Goal: Task Accomplishment & Management: Manage account settings

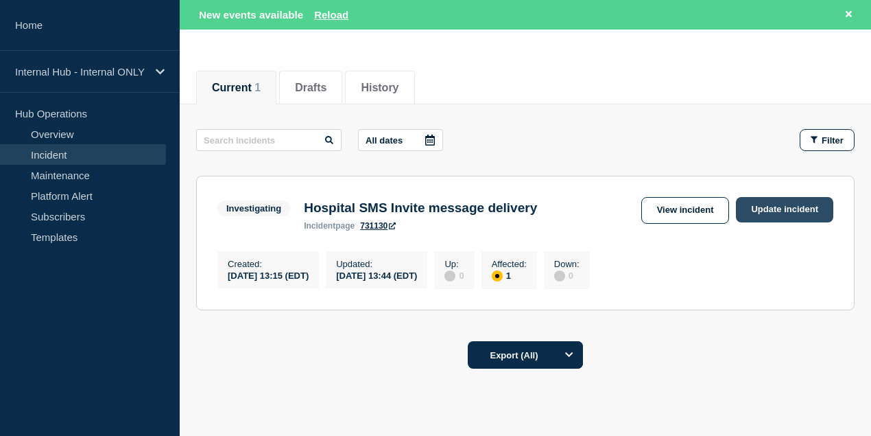
click at [798, 209] on link "Update incident" at bounding box center [784, 209] width 97 height 25
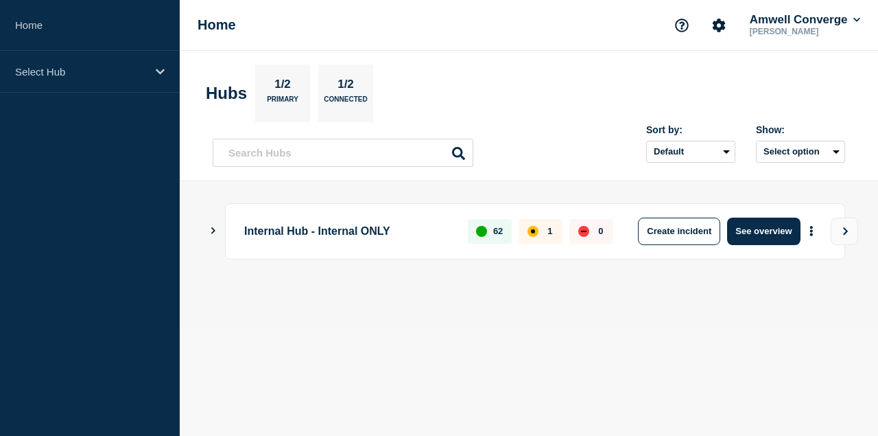
click at [211, 230] on icon "Show Connected Hubs" at bounding box center [213, 230] width 9 height 7
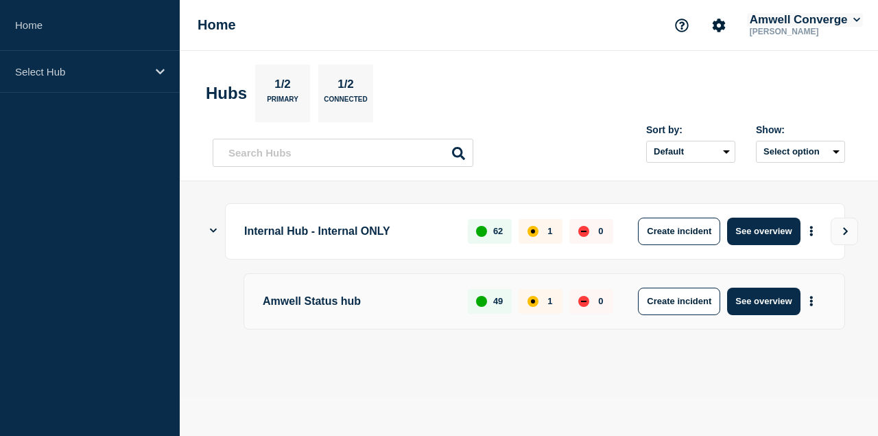
click at [830, 19] on button "Amwell Converge" at bounding box center [805, 20] width 116 height 14
click at [385, 379] on main "Internal Hub - Internal ONLY 62 1 0 Create incident See overview Amwell Status …" at bounding box center [529, 289] width 698 height 216
click at [319, 302] on p "Amwell Status hub" at bounding box center [357, 300] width 189 height 27
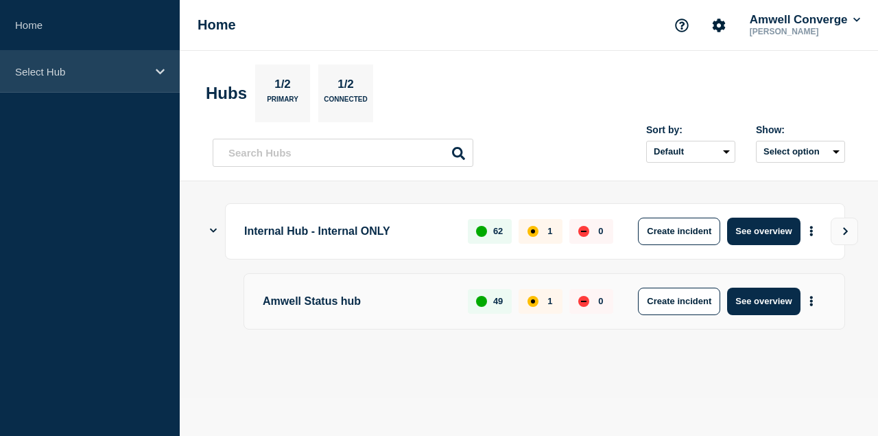
click at [56, 66] on p "Select Hub" at bounding box center [81, 72] width 132 height 12
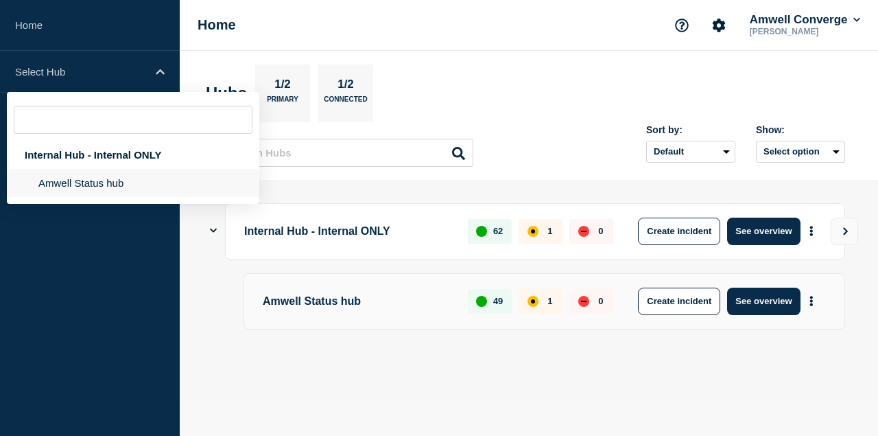
click at [77, 182] on li "Amwell Status hub" at bounding box center [133, 183] width 252 height 28
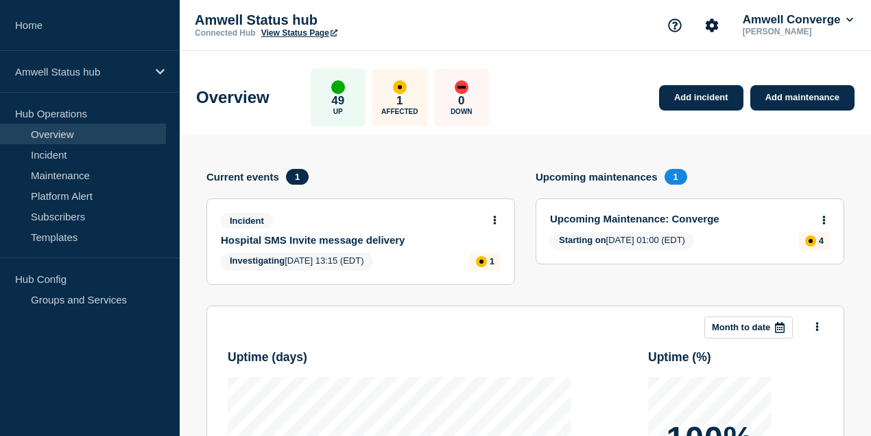
click at [357, 232] on div "Incident Hospital SMS Invite message delivery" at bounding box center [355, 229] width 268 height 33
click at [59, 154] on link "Incident" at bounding box center [83, 154] width 166 height 21
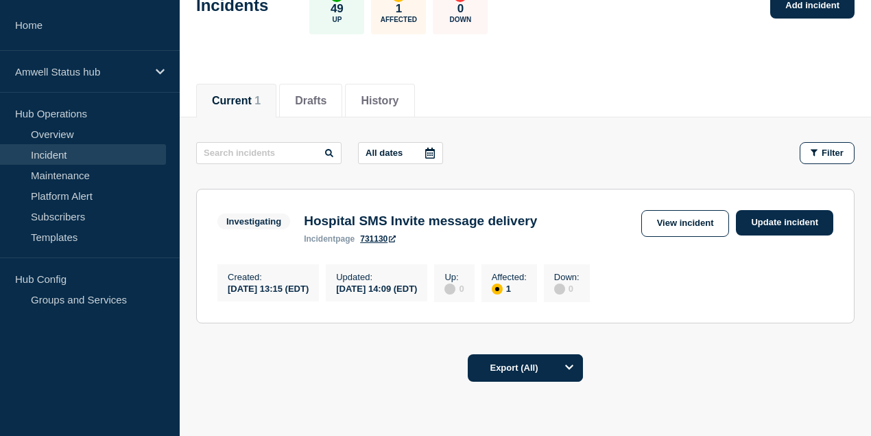
scroll to position [137, 0]
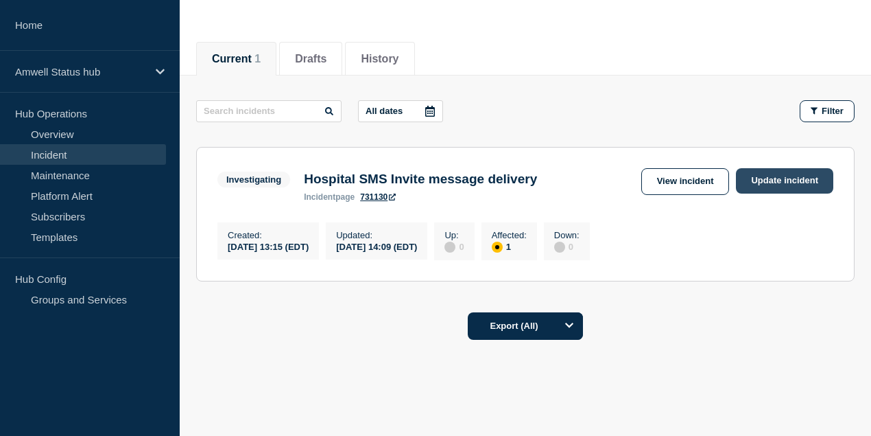
click at [794, 180] on link "Update incident" at bounding box center [784, 180] width 97 height 25
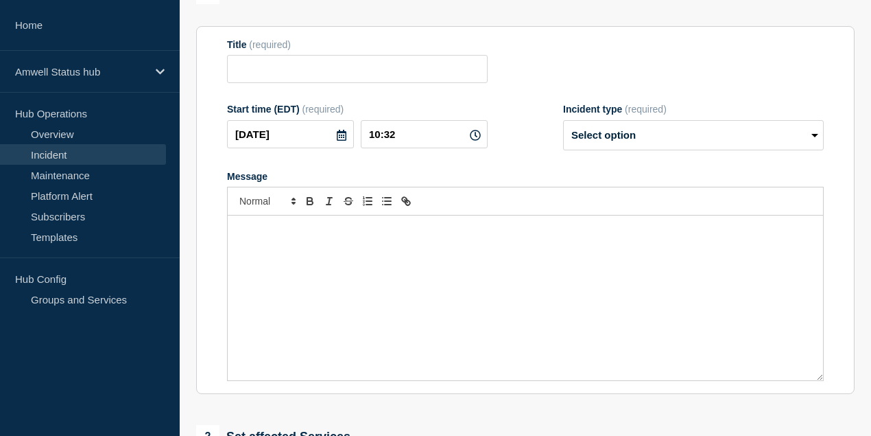
type input "Hospital SMS Invite message delivery"
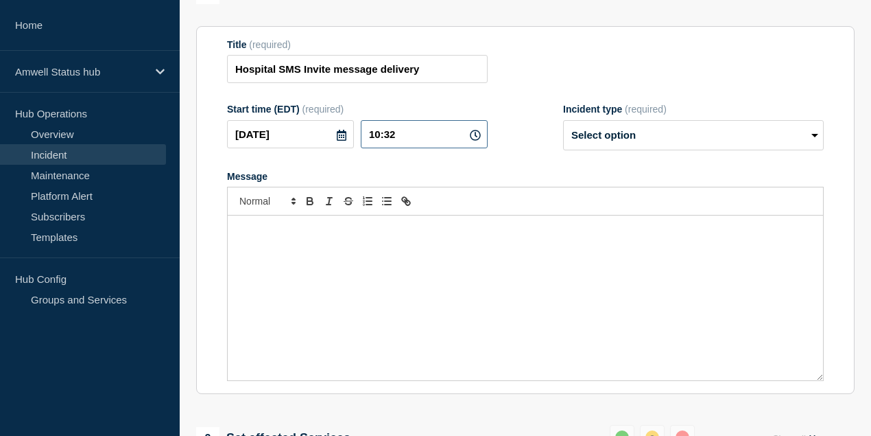
drag, startPoint x: 418, startPoint y: 163, endPoint x: 391, endPoint y: 161, distance: 26.8
click at [391, 148] on input "10:32" at bounding box center [424, 134] width 127 height 28
type input "10:00"
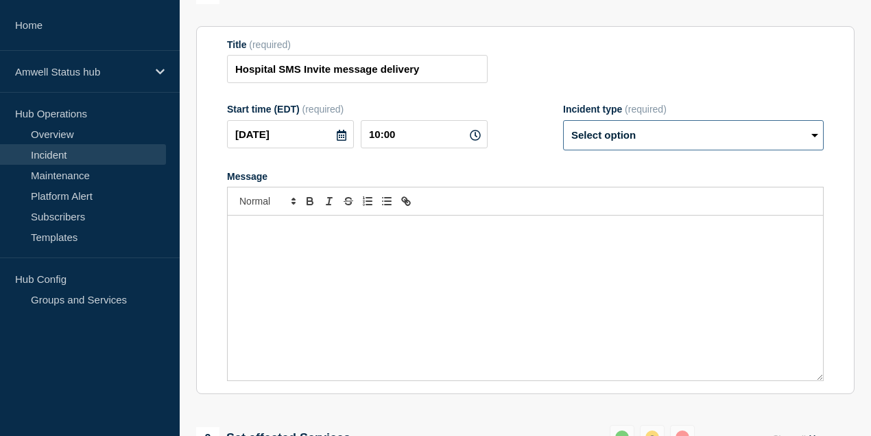
click at [654, 150] on select "Select option Investigating Identified Monitoring Resolved" at bounding box center [693, 135] width 261 height 30
select select "monitoring"
click at [563, 146] on select "Select option Investigating Identified Monitoring Resolved" at bounding box center [693, 135] width 261 height 30
click at [356, 268] on div "Message" at bounding box center [525, 297] width 595 height 165
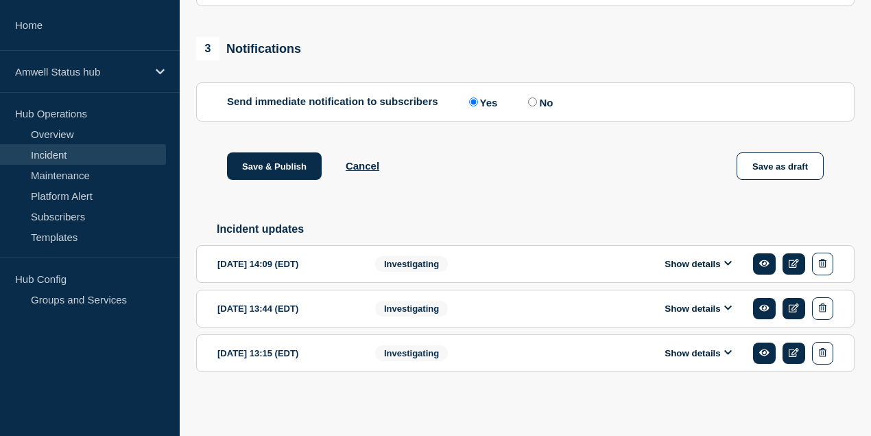
scroll to position [777, 0]
click at [728, 355] on icon at bounding box center [728, 352] width 8 height 5
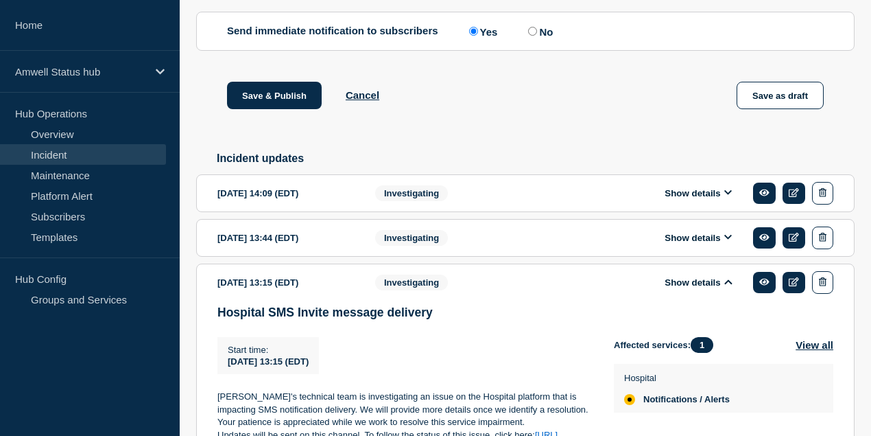
scroll to position [823, 0]
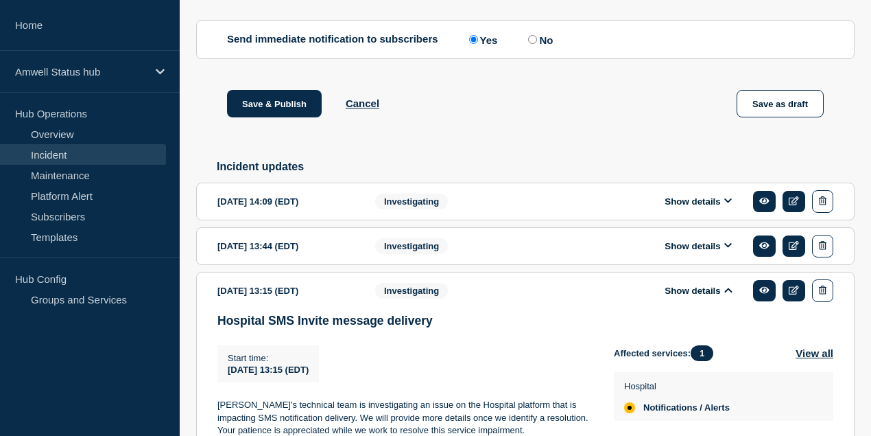
click at [728, 203] on icon at bounding box center [728, 200] width 8 height 5
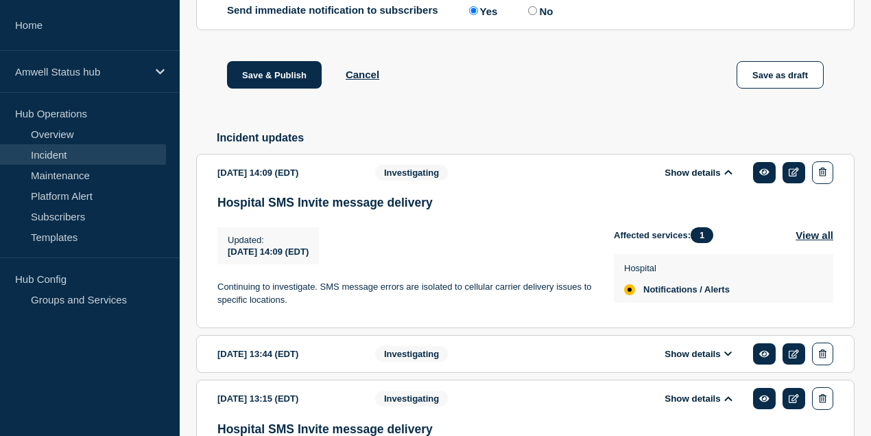
scroll to position [869, 0]
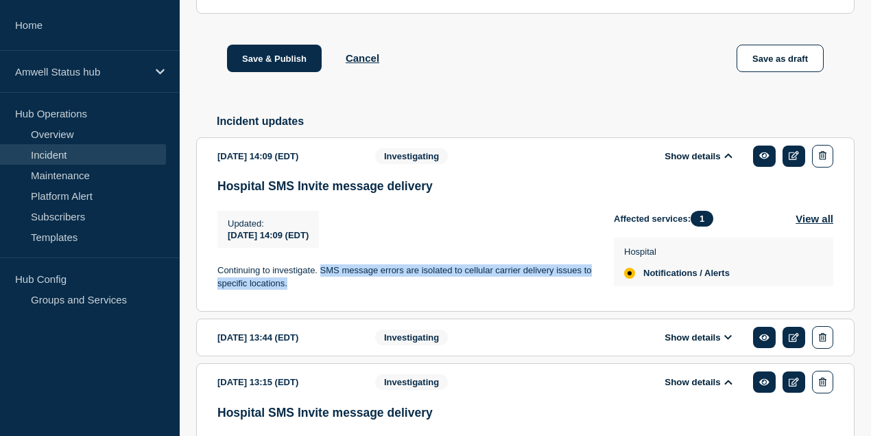
drag, startPoint x: 320, startPoint y: 298, endPoint x: 328, endPoint y: 312, distance: 16.3
click at [328, 290] on p "Continuing to investigate. SMS message errors are isolated to cellular carrier …" at bounding box center [404, 276] width 375 height 25
copy p "SMS message errors are isolated to cellular carrier delivery issues to specific…"
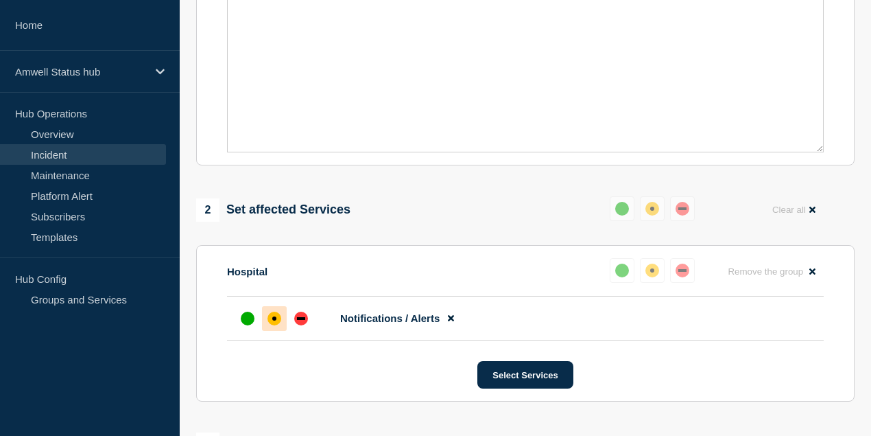
scroll to position [137, 0]
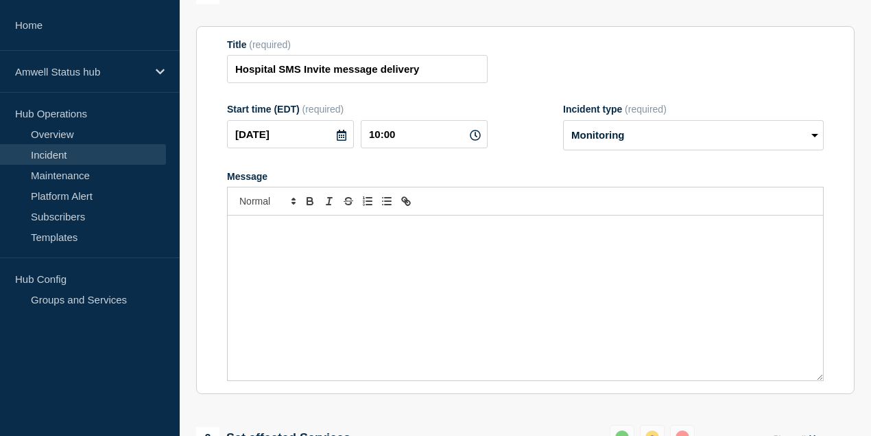
click at [285, 263] on div "Message" at bounding box center [525, 297] width 595 height 165
click at [330, 236] on p "SMS message errors are isolated to cellular carrier delivery issues to specific…" at bounding box center [525, 230] width 575 height 12
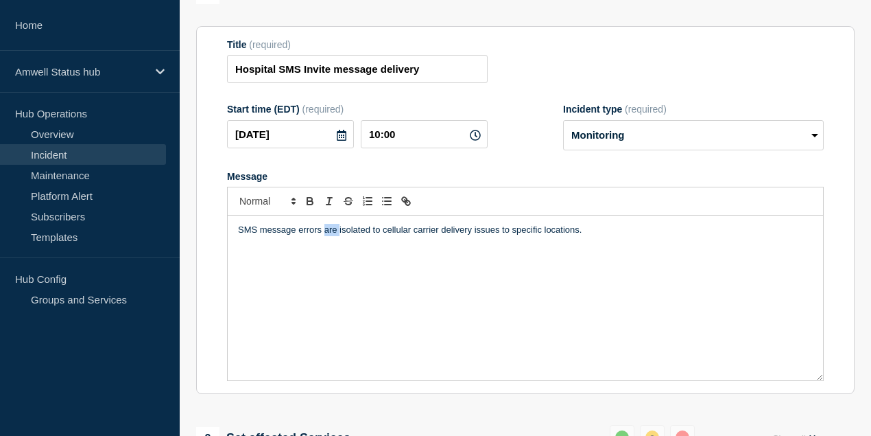
click at [330, 236] on p "SMS message errors are isolated to cellular carrier delivery issues to specific…" at bounding box center [525, 230] width 575 height 12
click at [623, 236] on p "SMS message errors were isolated to cellular carrier delivery issues to specifi…" at bounding box center [525, 230] width 575 height 12
click at [332, 236] on p "SMS message errors were isolated to cellular carrier delivery issues to specifi…" at bounding box center [525, 230] width 575 height 12
drag, startPoint x: 545, startPoint y: 259, endPoint x: 461, endPoint y: 262, distance: 84.4
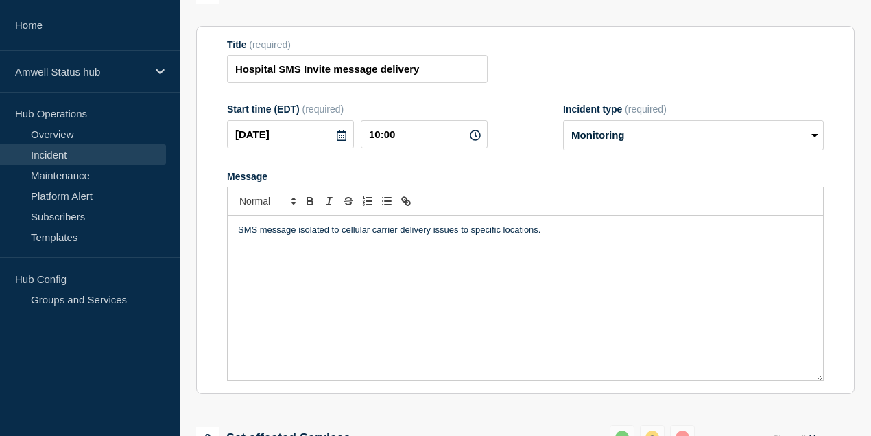
click at [461, 236] on p "SMS message isolated to cellular carrier delivery issues to specific locations." at bounding box center [525, 230] width 575 height 12
click at [239, 236] on p "Will continue to monitor for and SMS message isolated to cellular carrier deliv…" at bounding box center [525, 230] width 575 height 12
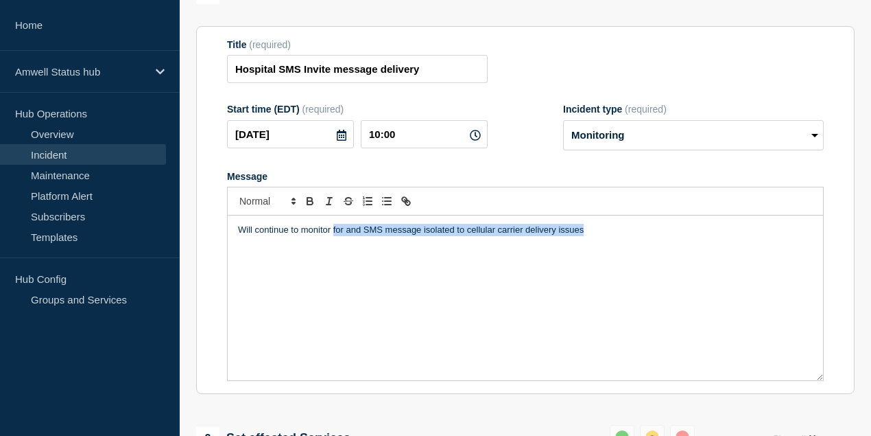
drag, startPoint x: 591, startPoint y: 255, endPoint x: 333, endPoint y: 251, distance: 258.0
click at [333, 236] on p "Will continue to monitor for and SMS message isolated to cellular carrier deliv…" at bounding box center [525, 230] width 575 height 12
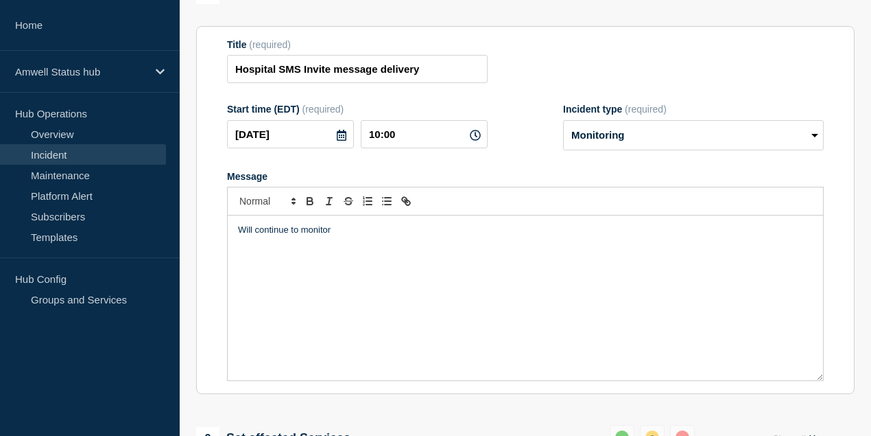
click at [238, 236] on p "Will continue to monitor" at bounding box center [525, 230] width 575 height 12
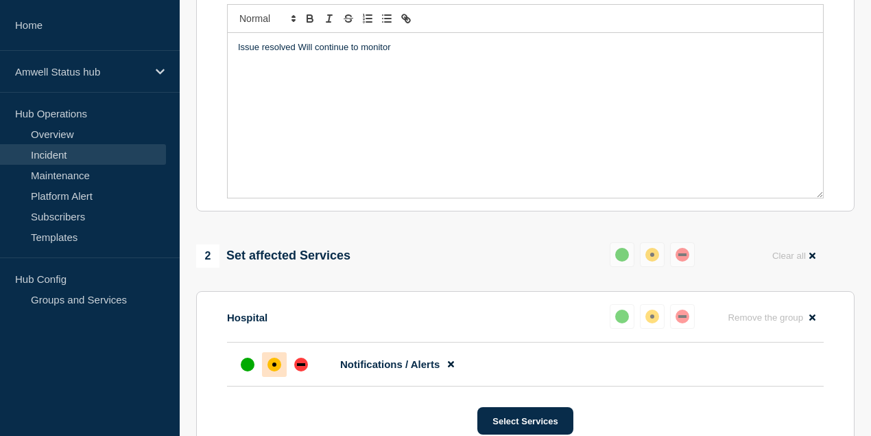
scroll to position [412, 0]
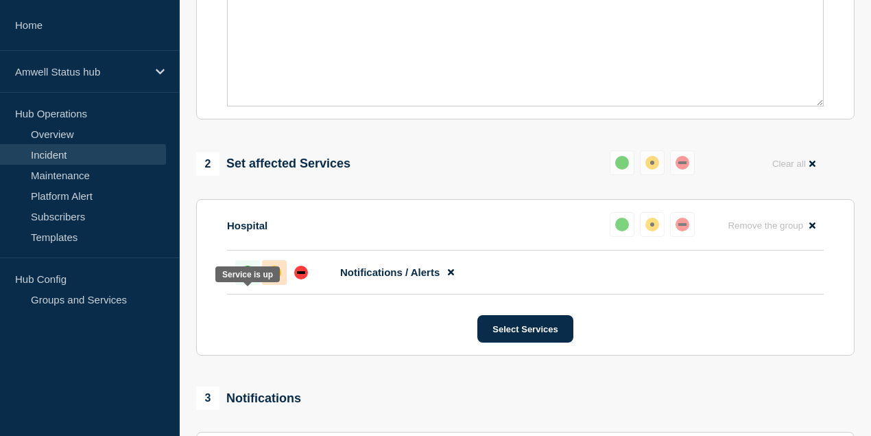
click at [243, 279] on div "up" at bounding box center [248, 272] width 14 height 14
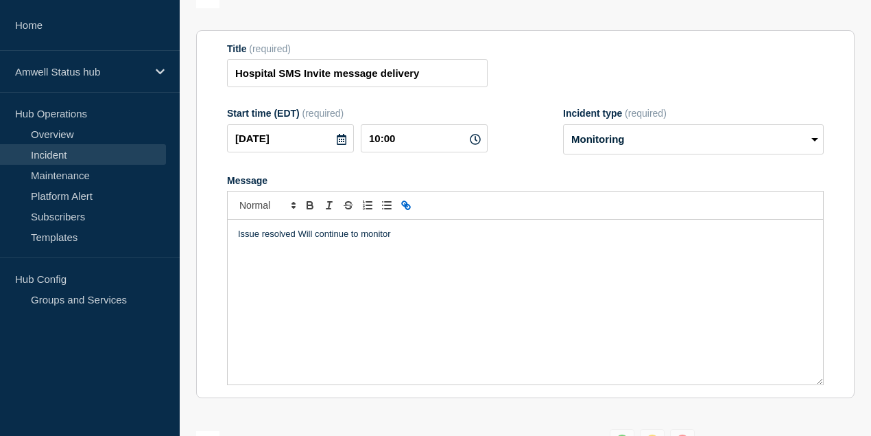
scroll to position [91, 0]
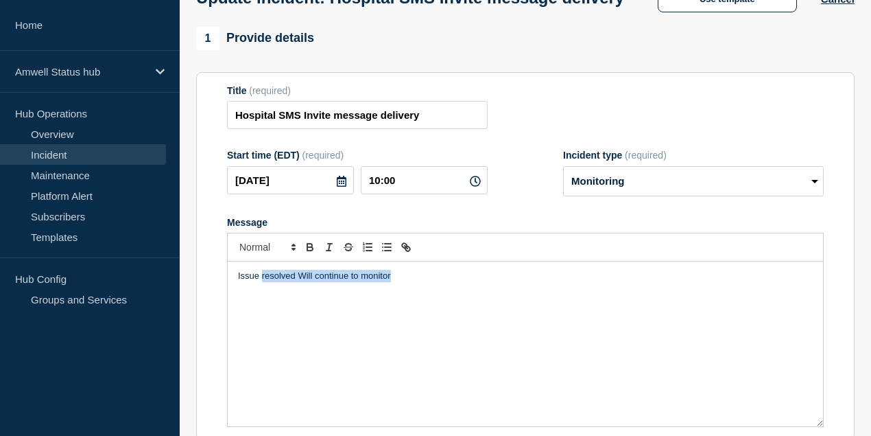
drag, startPoint x: 403, startPoint y: 302, endPoint x: 261, endPoint y: 303, distance: 142.7
click at [261, 282] on p "Issue resolved Will continue to monitor" at bounding box center [525, 276] width 575 height 12
click at [294, 282] on p "Issue resolved Will continue to monitor" at bounding box center [525, 276] width 575 height 12
click at [409, 282] on p "Issue resolved Will continue to monitor" at bounding box center [525, 276] width 575 height 12
click at [296, 282] on p "Issue resolved Will continue to monitor" at bounding box center [525, 276] width 575 height 12
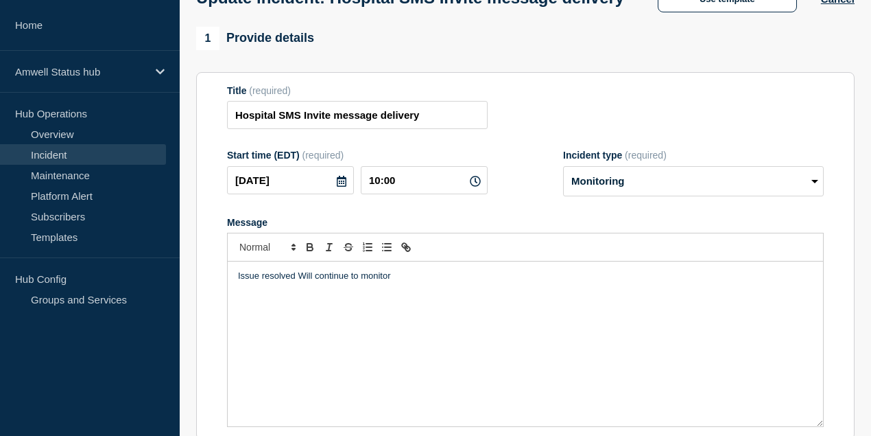
click at [407, 282] on p "Issue resolved Will continue to monitor" at bounding box center [525, 276] width 575 height 12
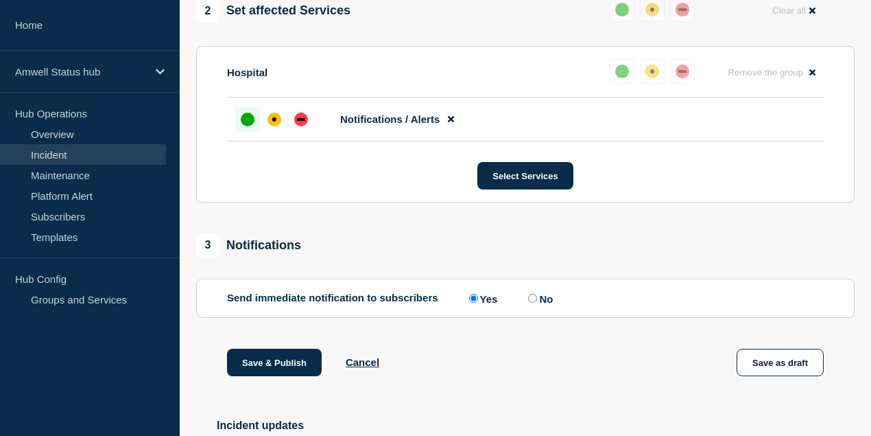
scroll to position [731, 0]
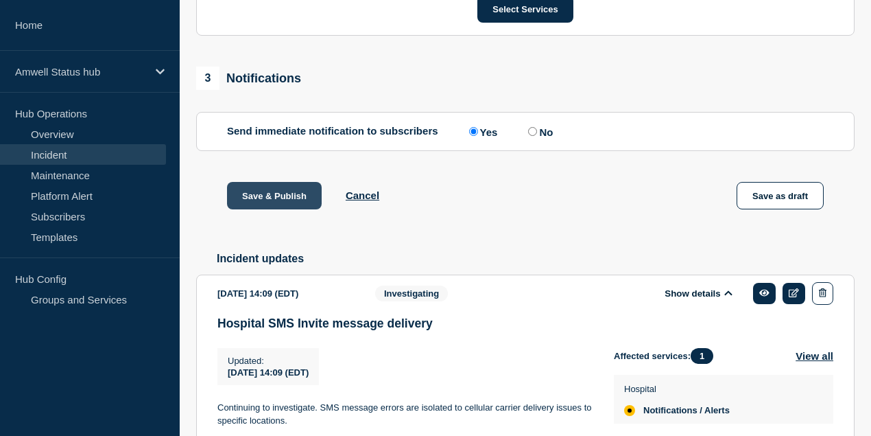
click at [267, 209] on button "Save & Publish" at bounding box center [274, 195] width 95 height 27
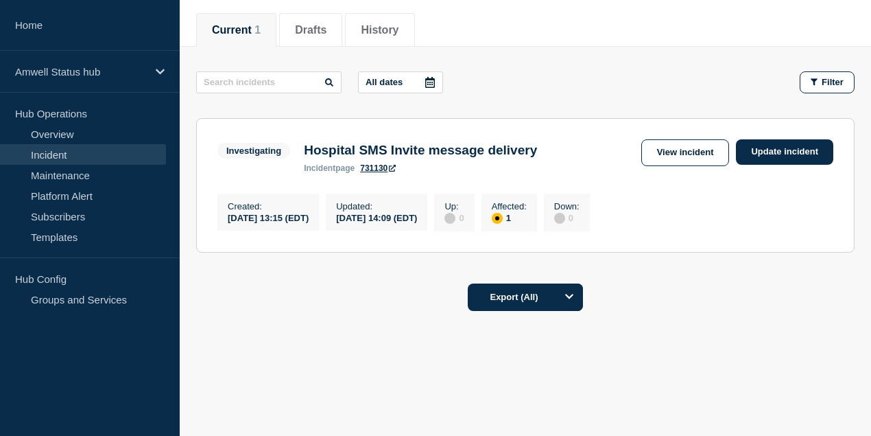
scroll to position [169, 0]
click at [779, 148] on link "Update incident" at bounding box center [784, 151] width 97 height 25
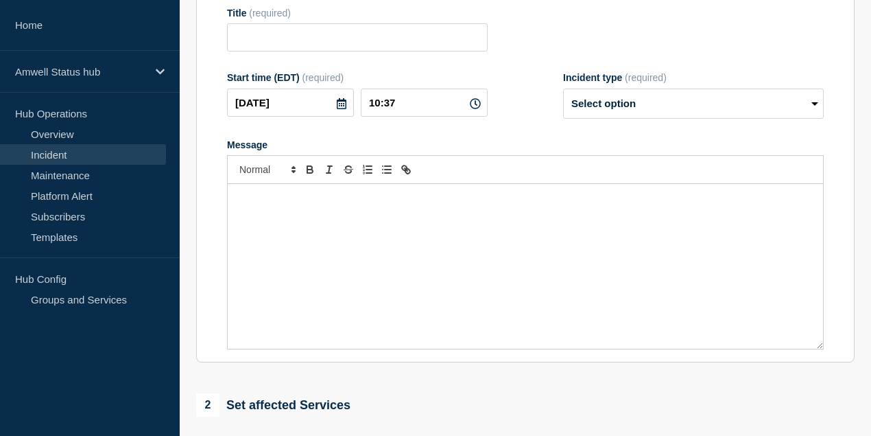
type input "Hospital SMS Invite message delivery"
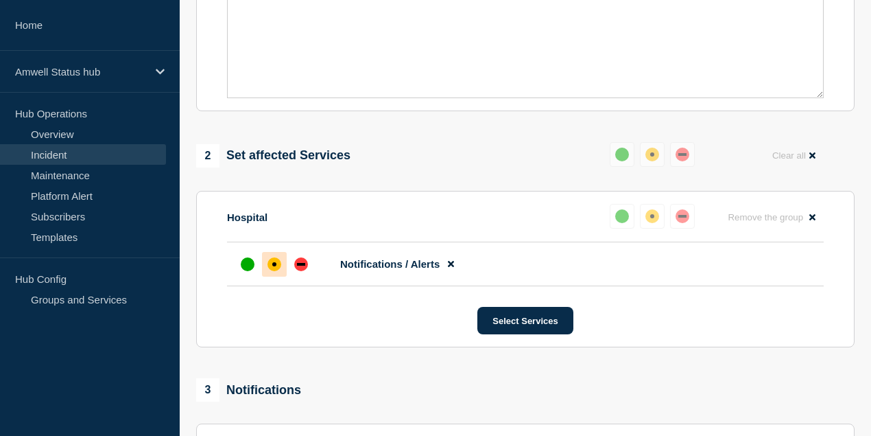
scroll to position [489, 0]
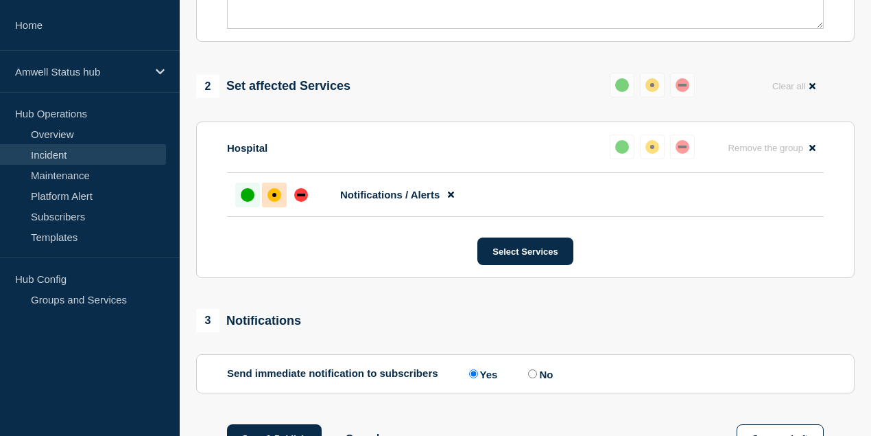
click at [248, 202] on div "up" at bounding box center [248, 195] width 14 height 14
click at [247, 202] on div "up" at bounding box center [248, 195] width 14 height 14
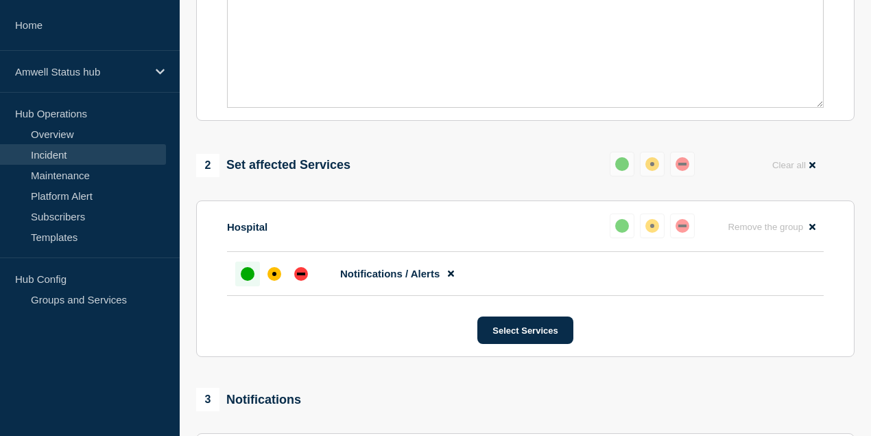
scroll to position [284, 0]
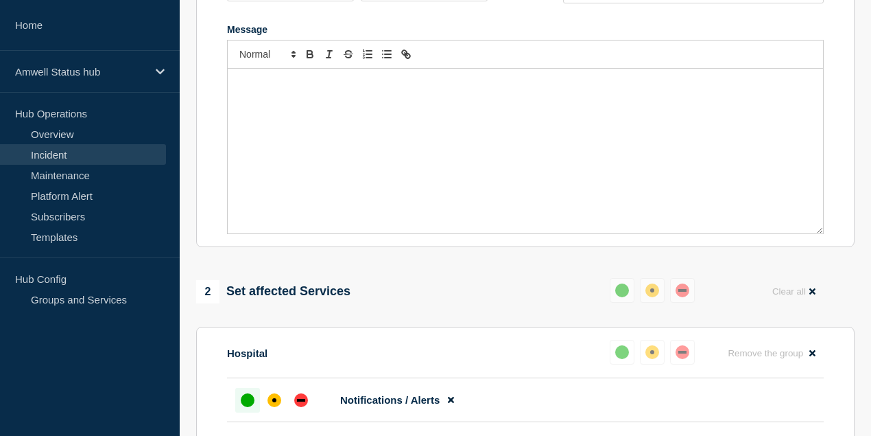
click at [60, 156] on link "Incident" at bounding box center [83, 154] width 166 height 21
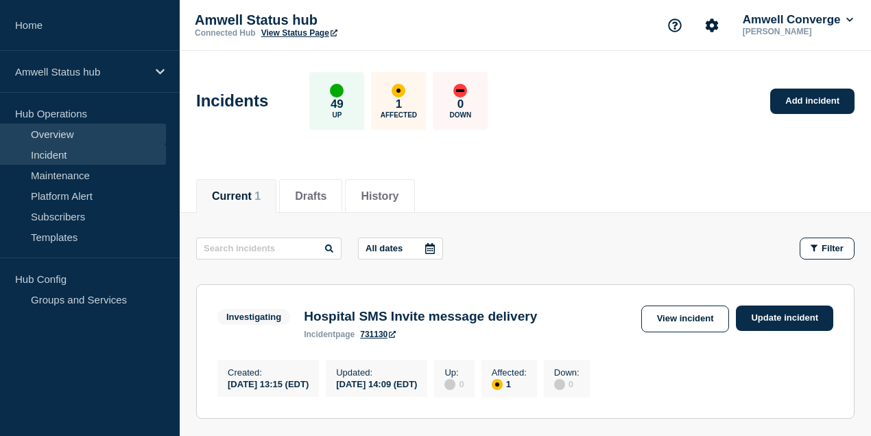
click at [54, 129] on link "Overview" at bounding box center [83, 133] width 166 height 21
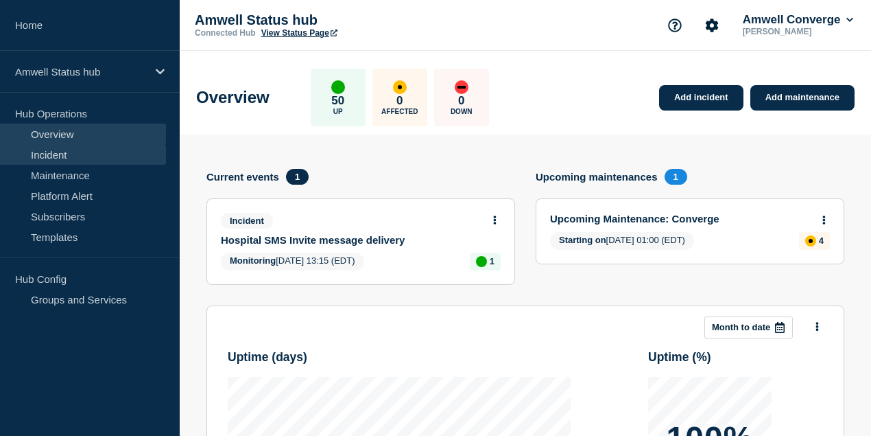
click at [65, 156] on link "Incident" at bounding box center [83, 154] width 166 height 21
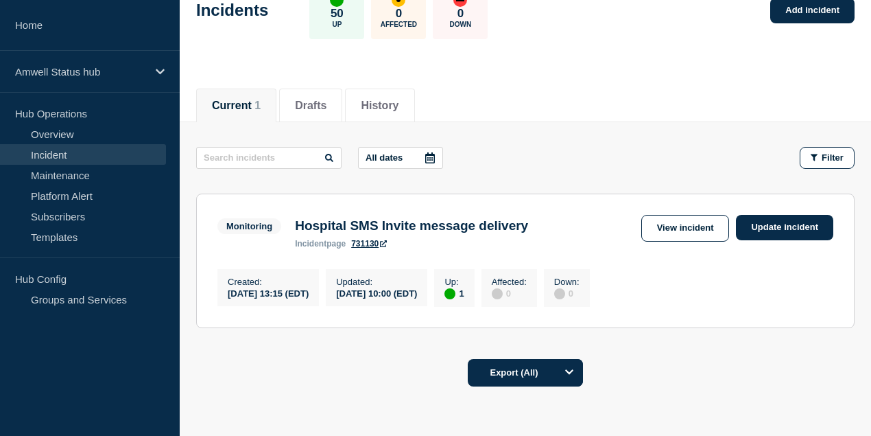
scroll to position [91, 0]
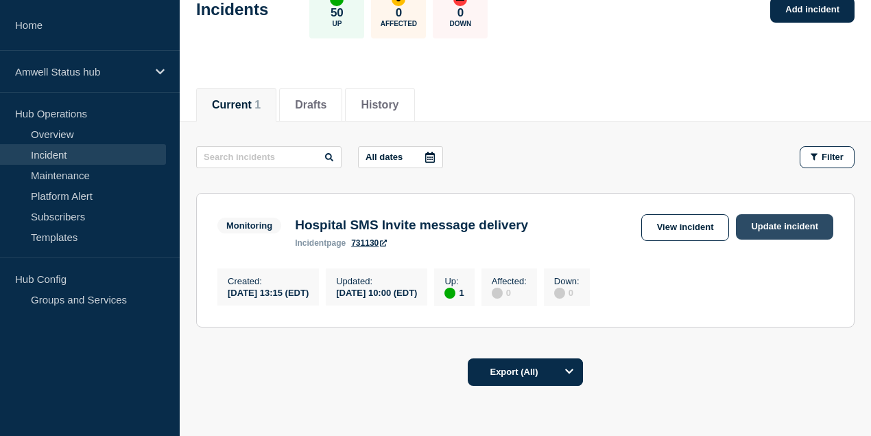
click at [774, 229] on link "Update incident" at bounding box center [784, 226] width 97 height 25
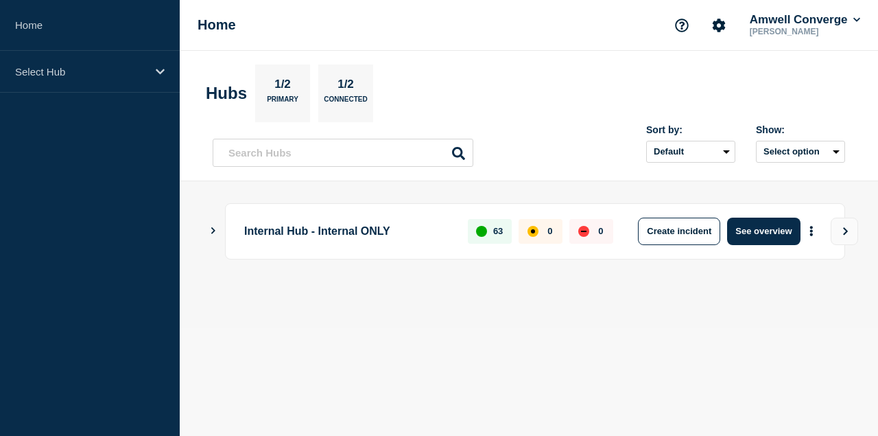
click at [207, 231] on main "Internal Hub - Internal ONLY 63 0 0 Create incident See overview" at bounding box center [529, 254] width 698 height 146
click at [215, 230] on icon "Show Connected Hubs" at bounding box center [213, 230] width 9 height 7
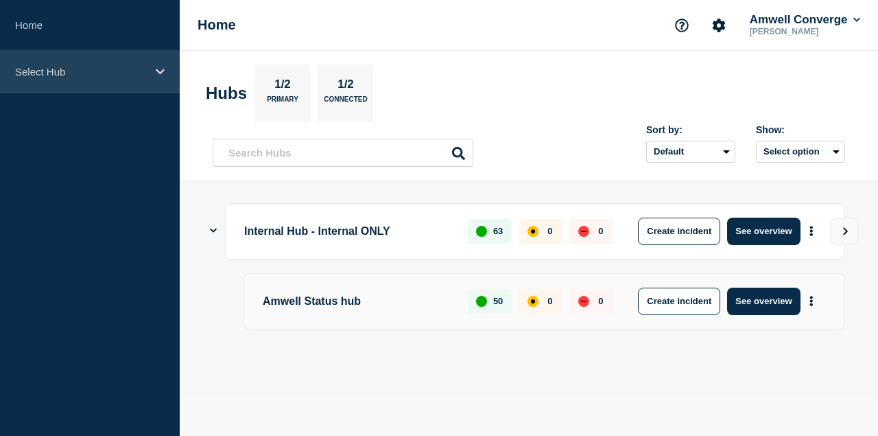
click at [64, 75] on p "Select Hub" at bounding box center [81, 72] width 132 height 12
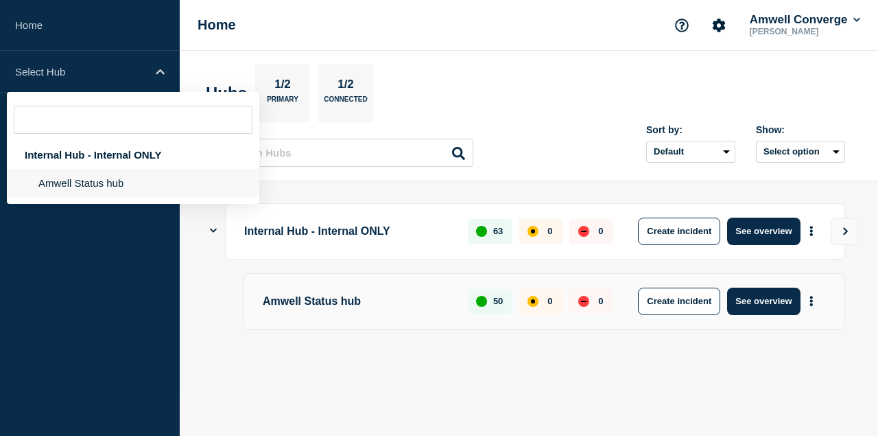
click at [93, 179] on li "Amwell Status hub" at bounding box center [133, 183] width 252 height 28
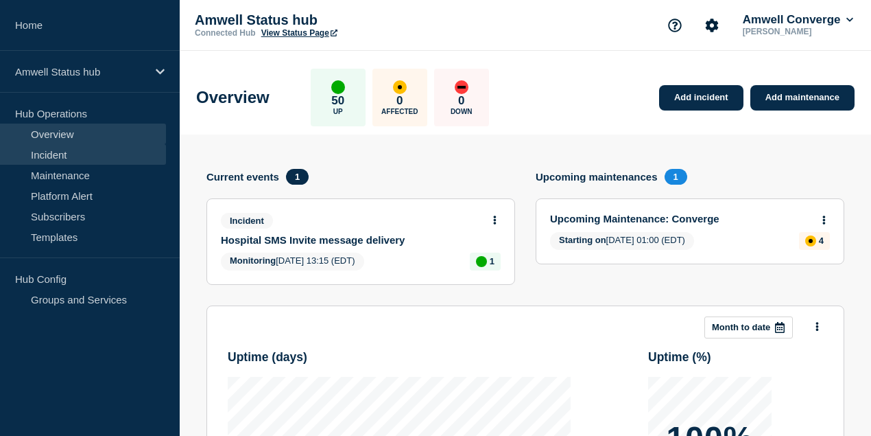
click at [49, 156] on link "Incident" at bounding box center [83, 154] width 166 height 21
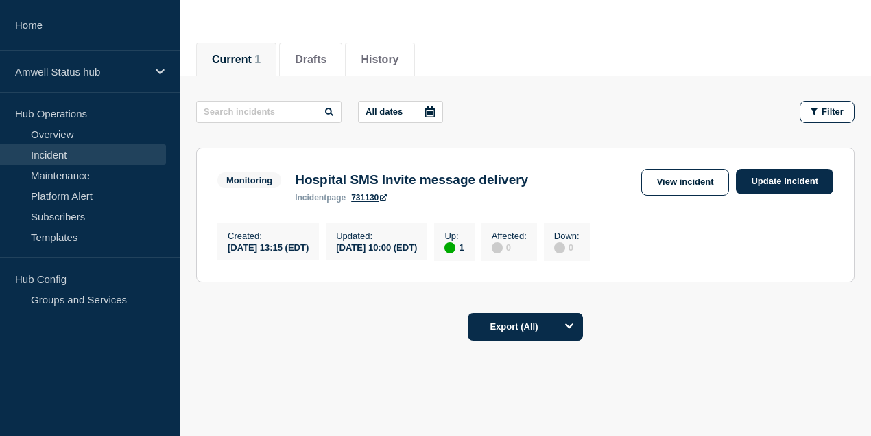
scroll to position [137, 0]
click at [796, 180] on link "Update incident" at bounding box center [784, 180] width 97 height 25
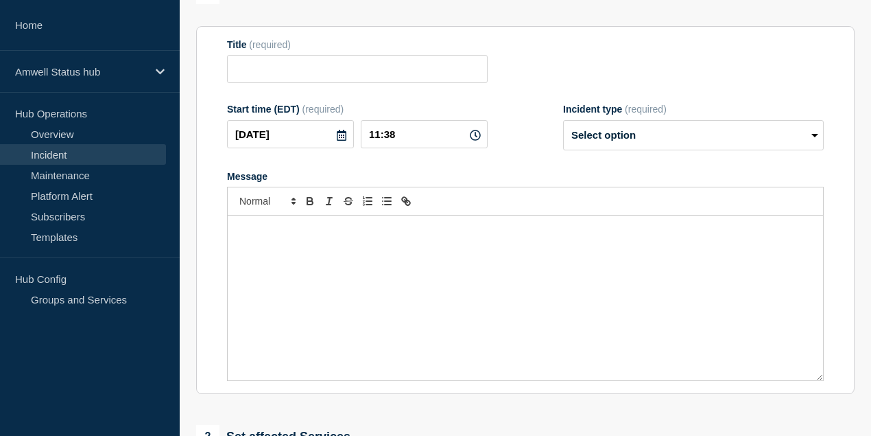
type input "Hospital SMS Invite message delivery"
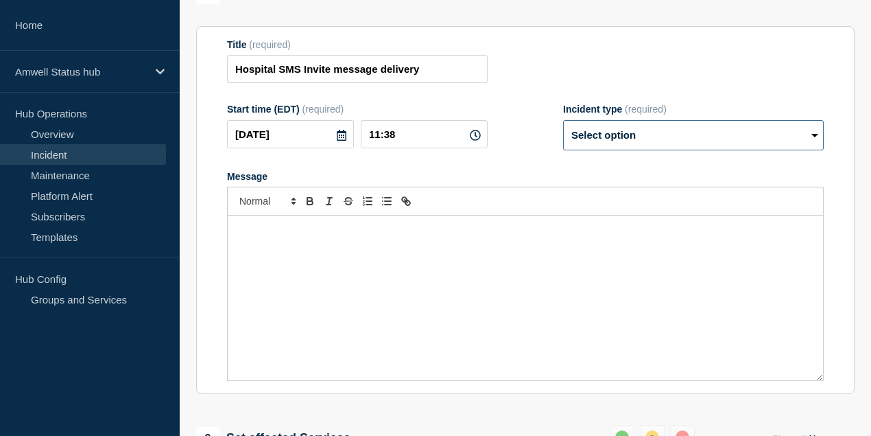
click at [624, 150] on select "Select option Investigating Identified Monitoring Resolved" at bounding box center [693, 135] width 261 height 30
select select "resolved"
click at [563, 146] on select "Select option Investigating Identified Monitoring Resolved" at bounding box center [693, 135] width 261 height 30
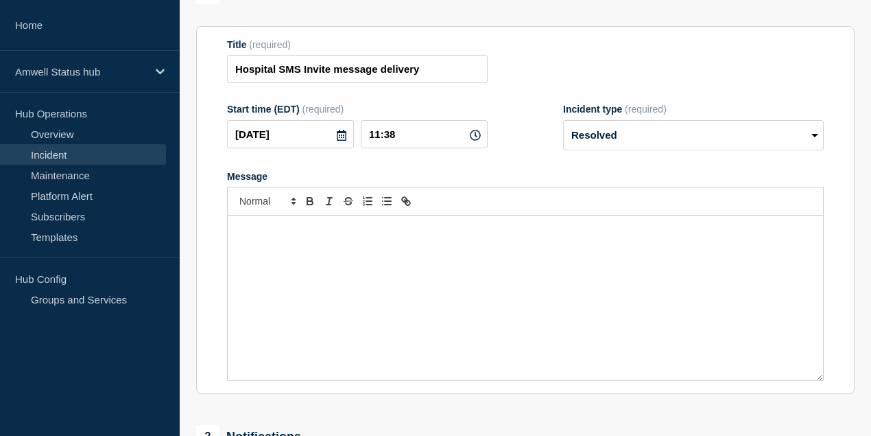
click at [361, 292] on div "Message" at bounding box center [525, 297] width 595 height 165
click at [349, 287] on div "Message" at bounding box center [525, 297] width 595 height 165
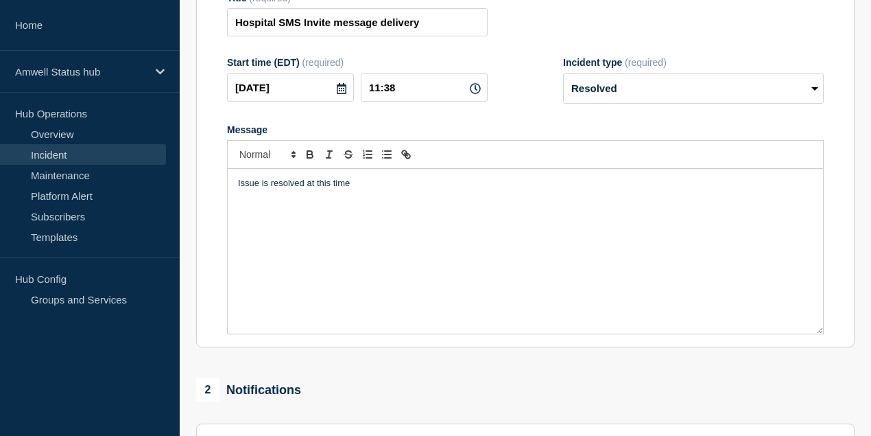
scroll to position [228, 0]
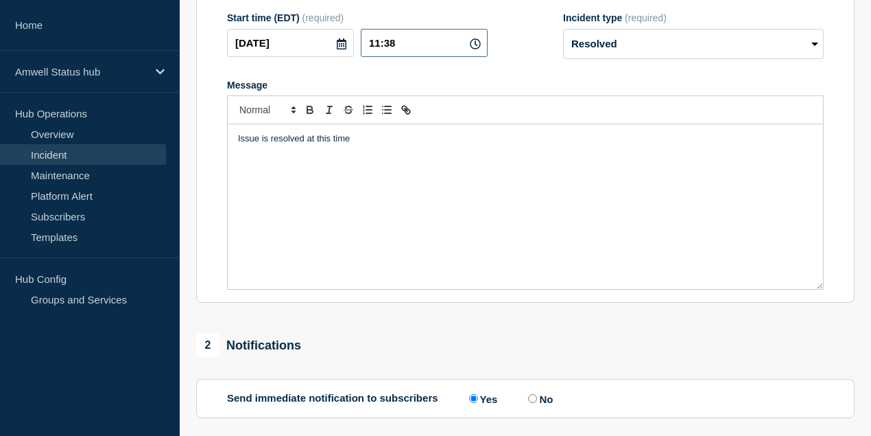
click at [410, 57] on input "11:38" at bounding box center [424, 43] width 127 height 28
type input "11:30"
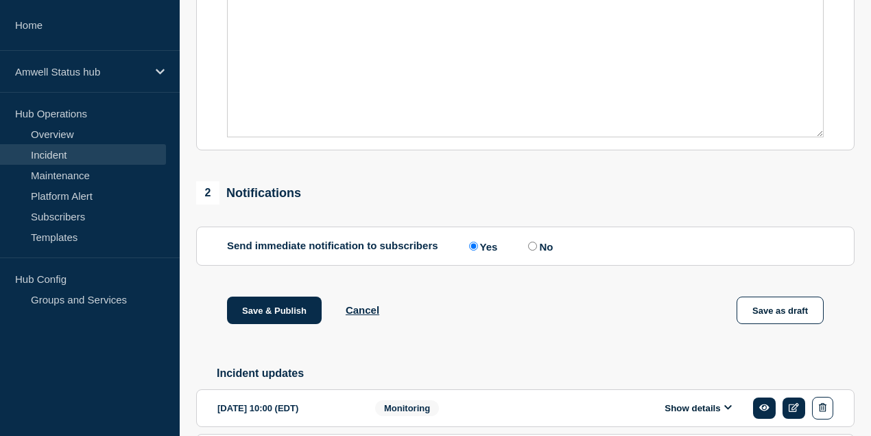
scroll to position [412, 0]
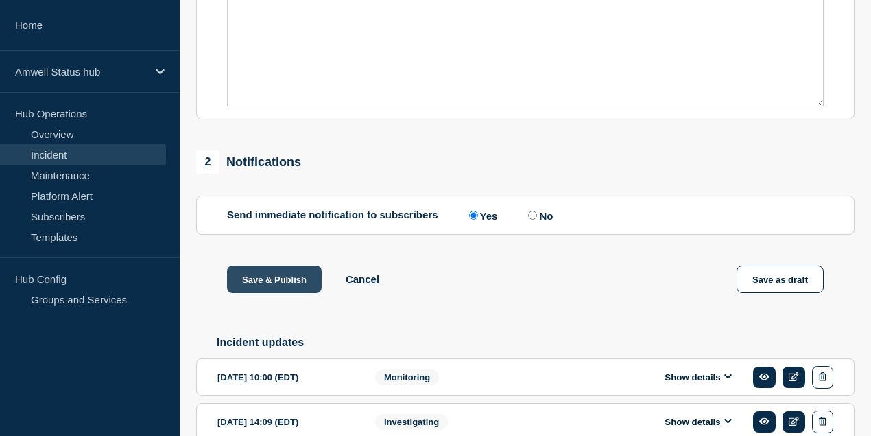
click at [293, 293] on button "Save & Publish" at bounding box center [274, 278] width 95 height 27
